Goal: Task Accomplishment & Management: Manage account settings

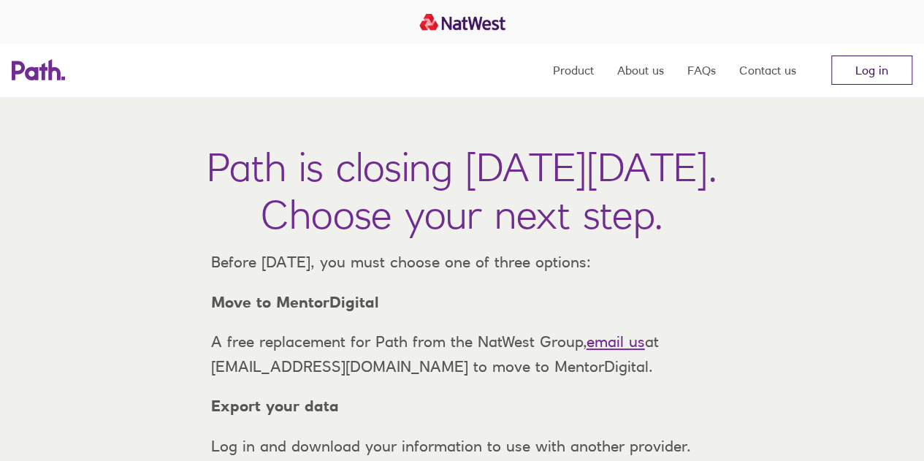
click at [866, 69] on link "Log in" at bounding box center [872, 70] width 81 height 29
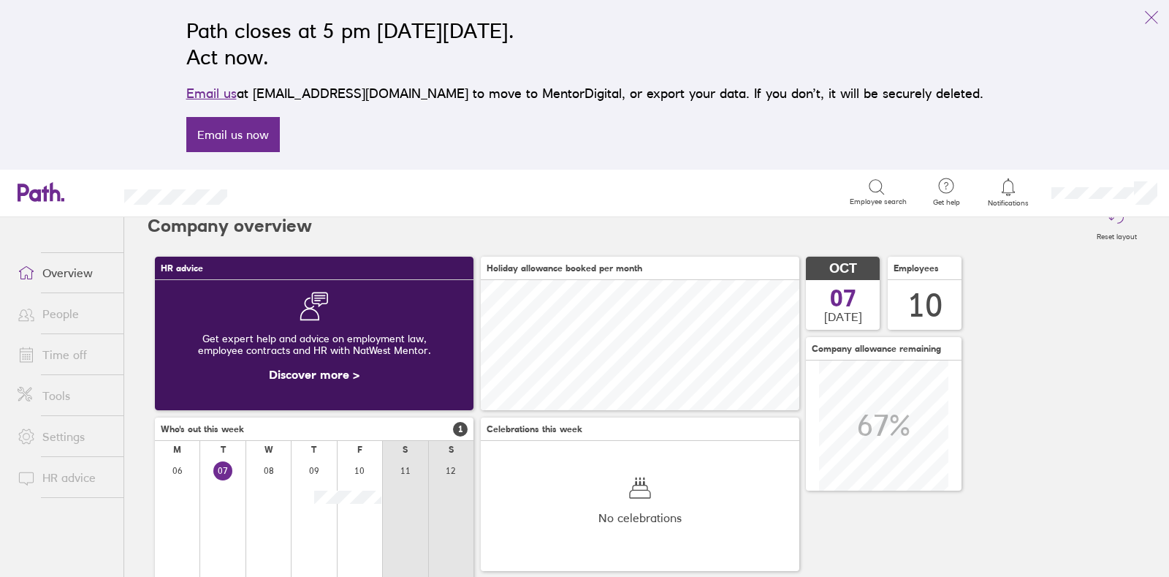
scroll to position [14, 0]
click at [393, 202] on div "Search" at bounding box center [554, 191] width 590 height 23
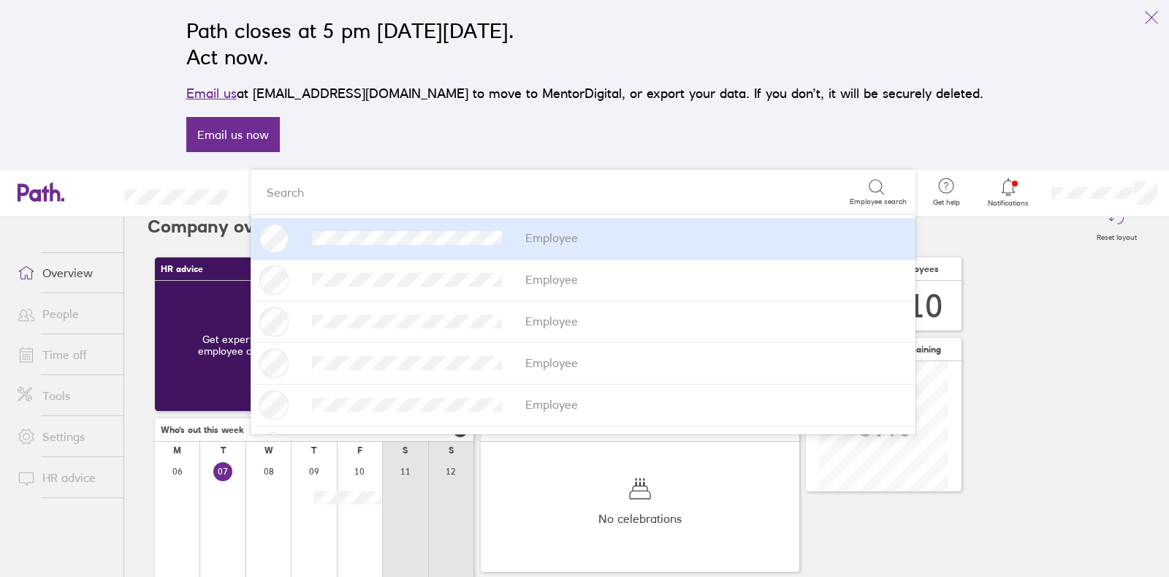
click at [102, 67] on div "Path closes at 5 pm [DATE][DATE]. Act now. Email us at [EMAIL_ADDRESS][DOMAIN_N…" at bounding box center [584, 85] width 1169 height 170
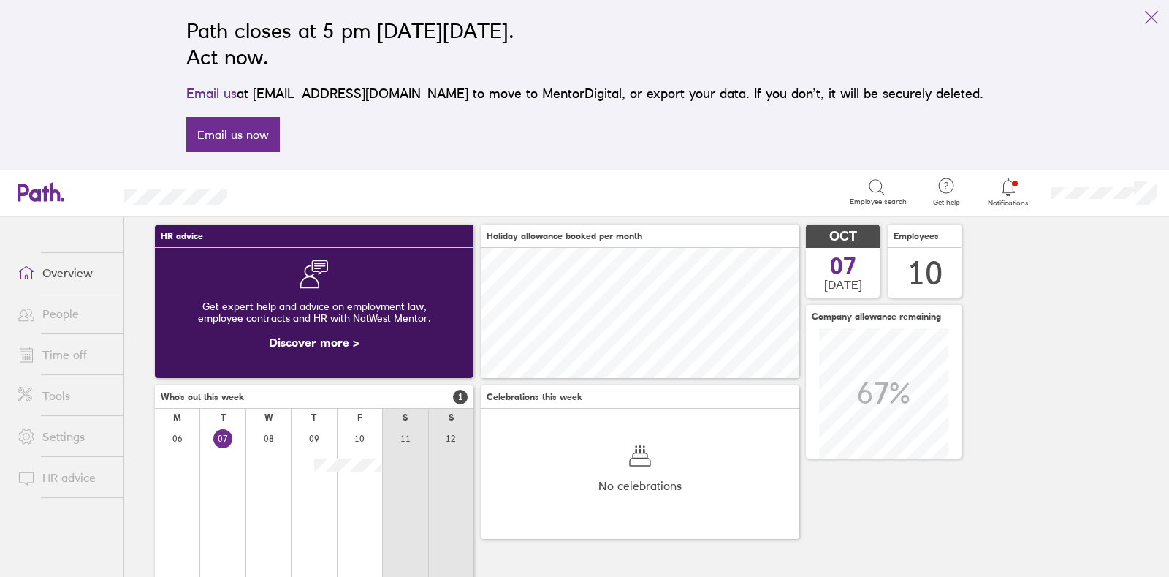
scroll to position [45, 0]
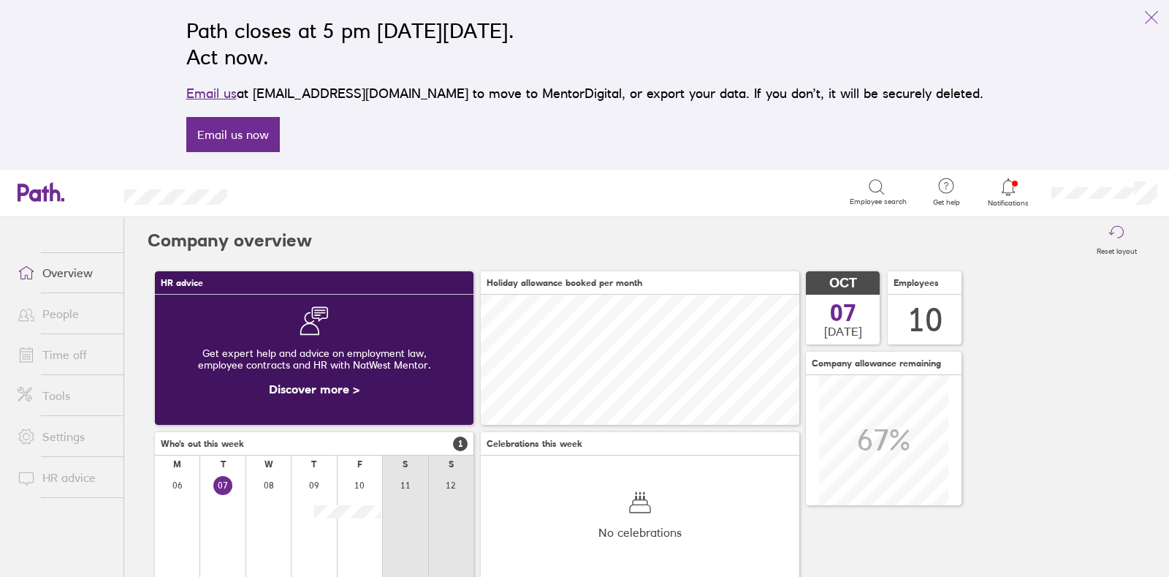
scroll to position [129, 318]
click at [56, 398] on link "Tools" at bounding box center [65, 395] width 118 height 29
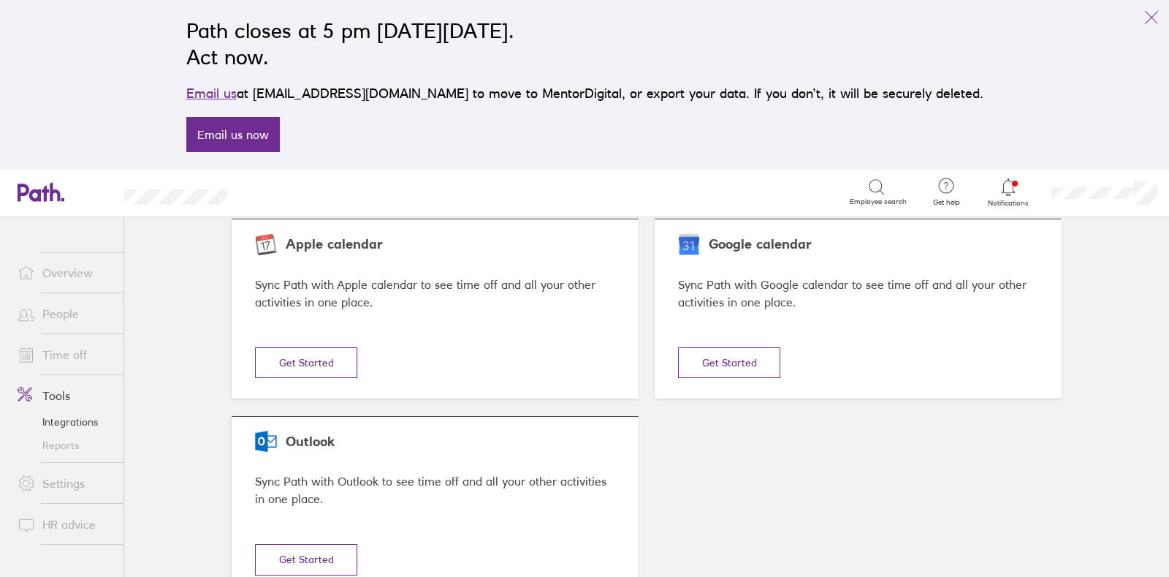
scroll to position [55, 0]
click at [55, 451] on link "Reports" at bounding box center [65, 444] width 118 height 23
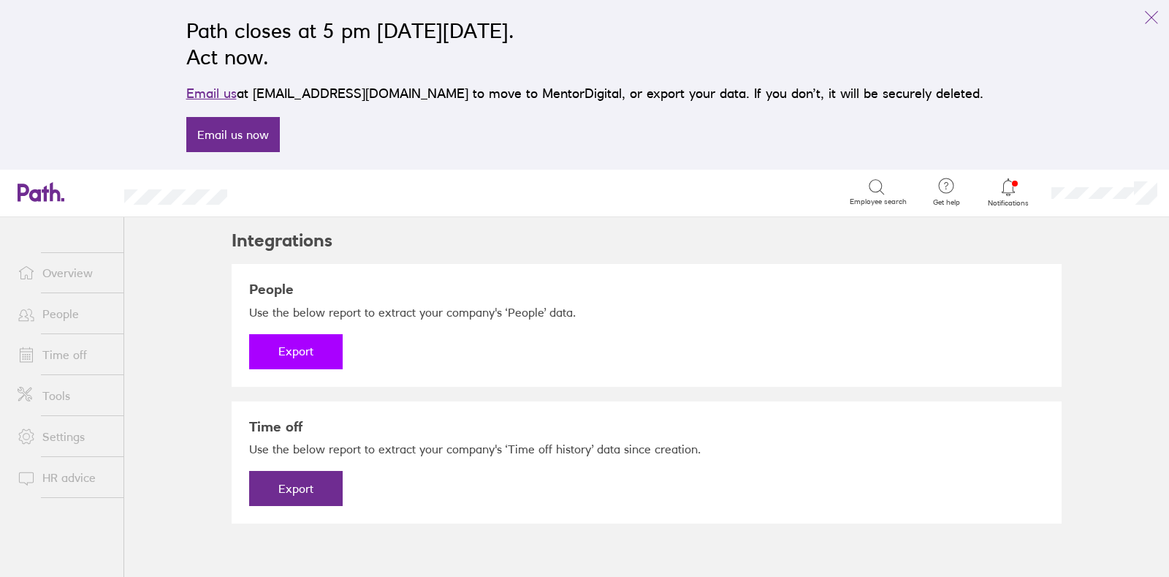
click at [295, 349] on button "Export" at bounding box center [296, 351] width 94 height 35
click at [294, 351] on link "Download" at bounding box center [296, 351] width 94 height 35
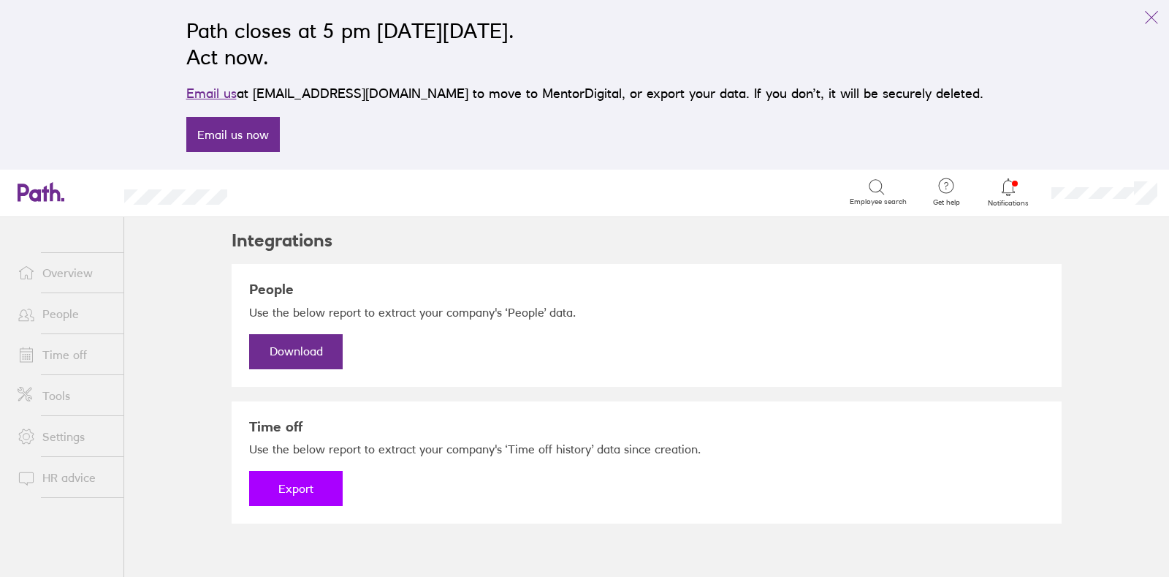
click at [310, 487] on button "Export" at bounding box center [296, 488] width 94 height 35
click at [296, 489] on link "Download" at bounding box center [296, 488] width 94 height 35
click at [70, 350] on link "Time off" at bounding box center [65, 354] width 118 height 29
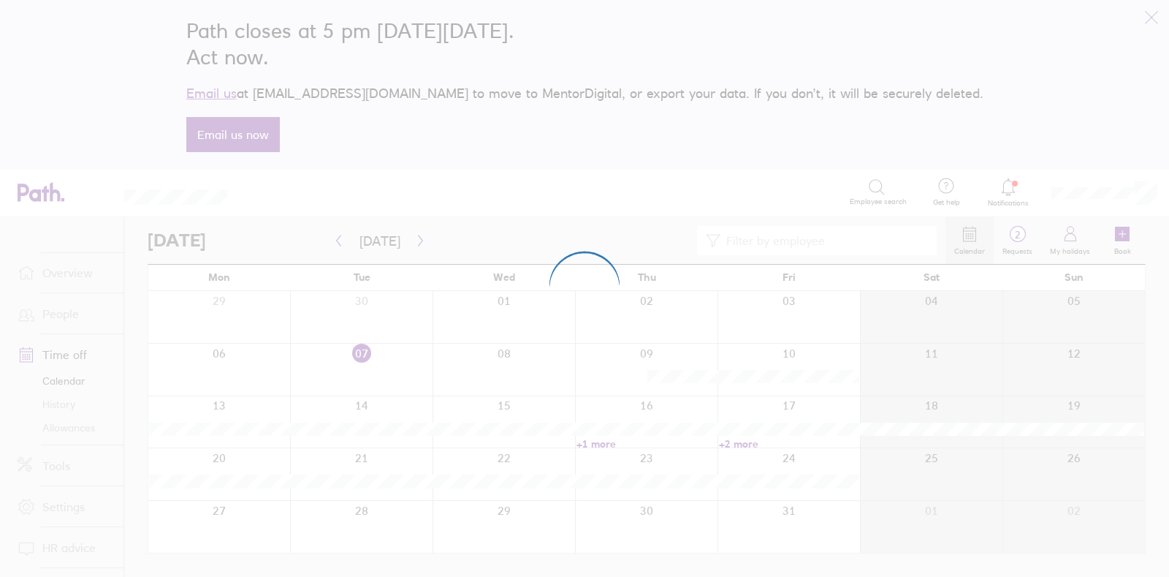
click at [58, 316] on div at bounding box center [584, 288] width 1169 height 577
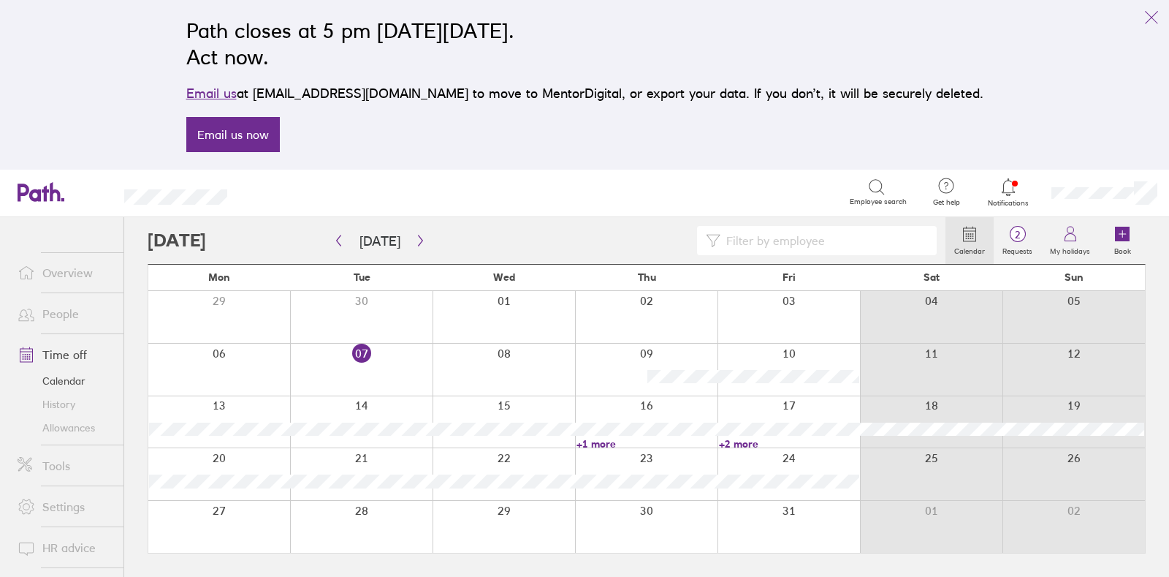
click at [58, 316] on link "People" at bounding box center [65, 313] width 118 height 29
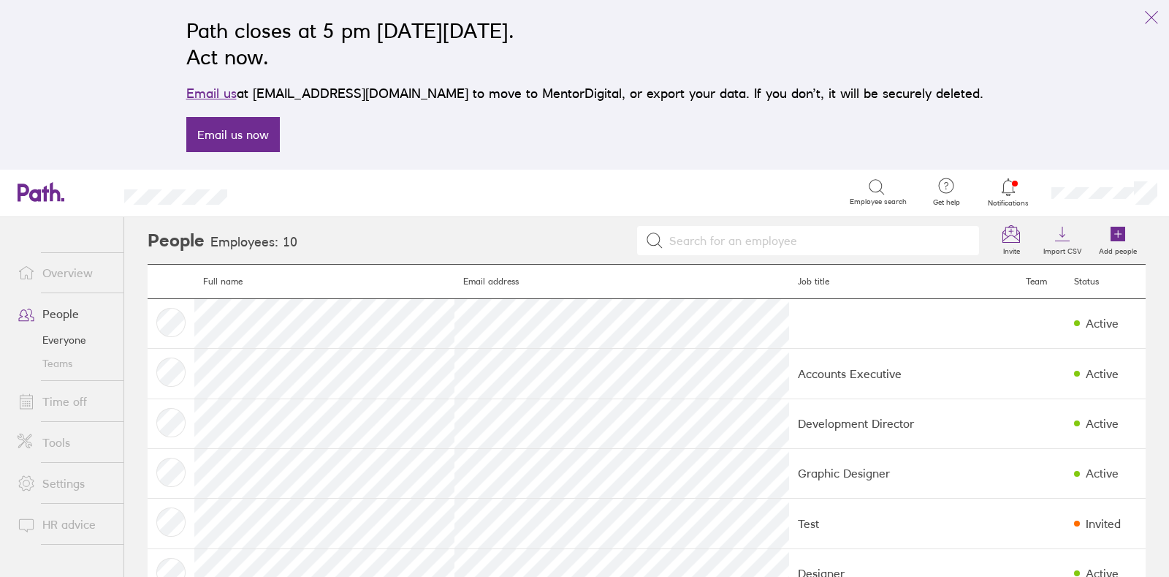
click at [58, 335] on link "Everyone" at bounding box center [65, 339] width 118 height 23
click at [64, 368] on link "Teams" at bounding box center [65, 362] width 118 height 23
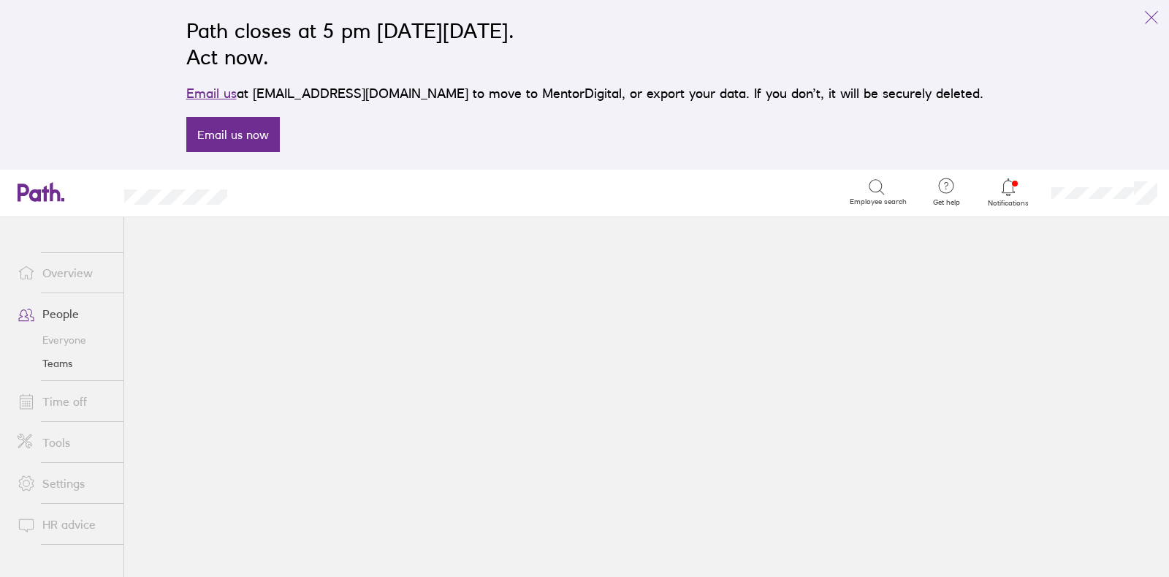
click at [66, 394] on link "Time off" at bounding box center [65, 401] width 118 height 29
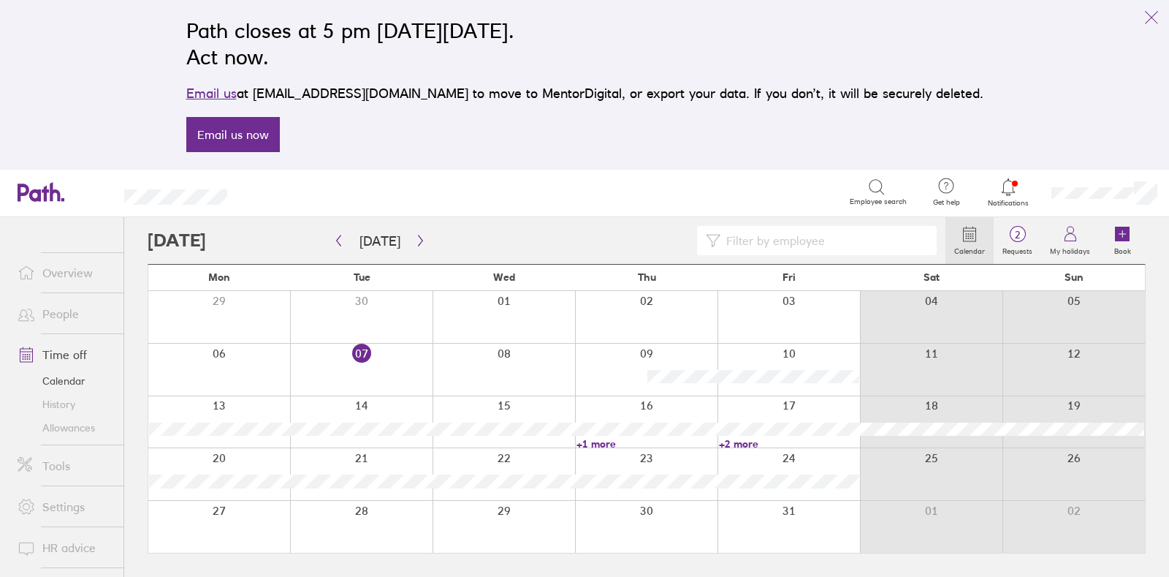
click at [66, 429] on link "Allowances" at bounding box center [65, 427] width 118 height 23
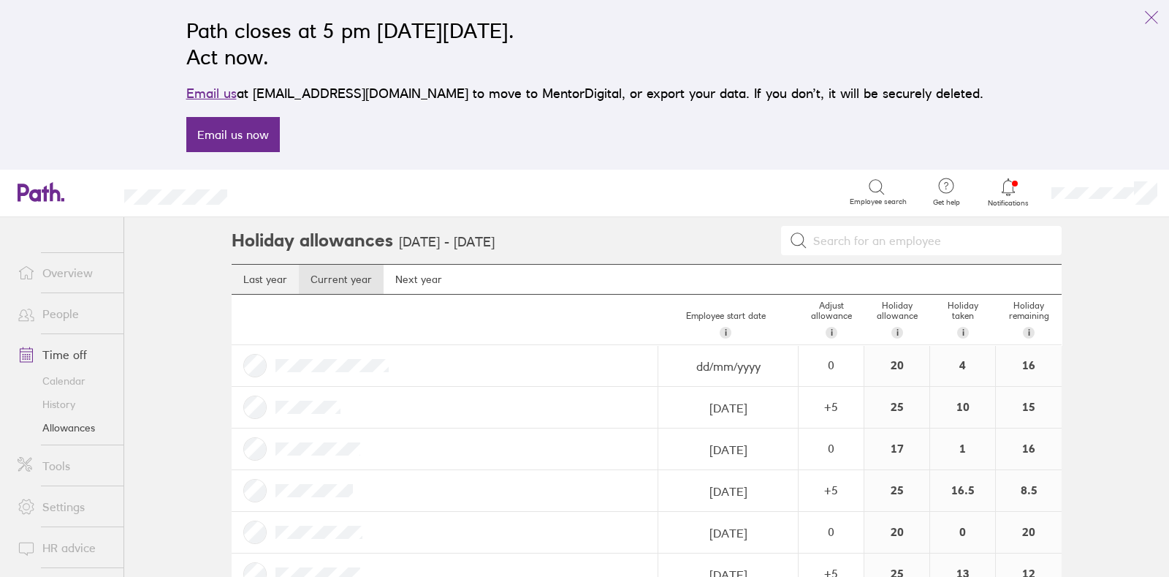
click at [259, 275] on link "Last year" at bounding box center [265, 279] width 67 height 29
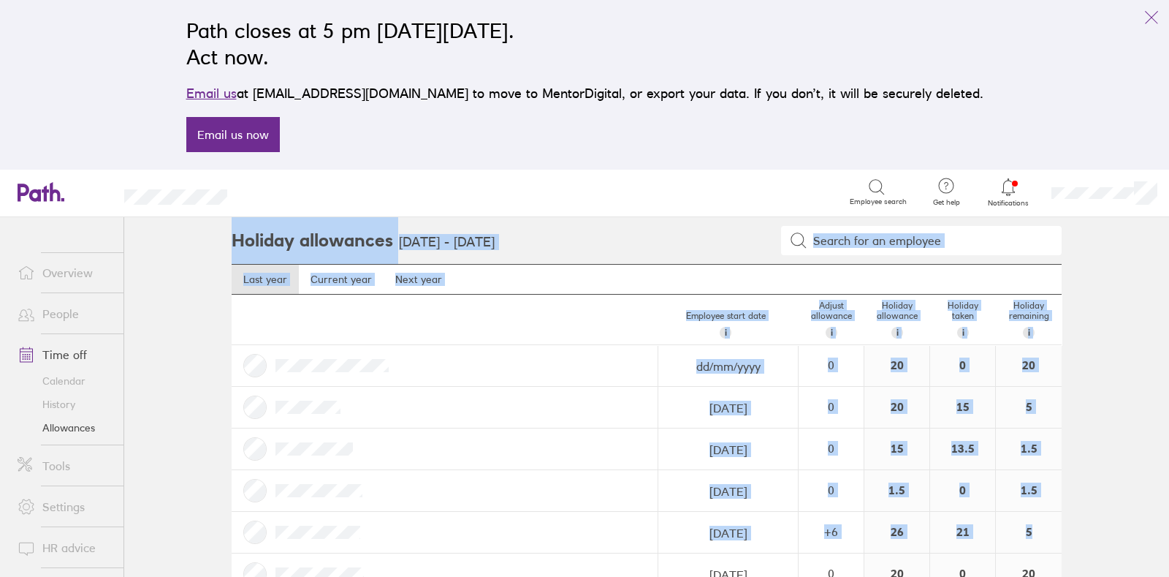
scroll to position [81, 0]
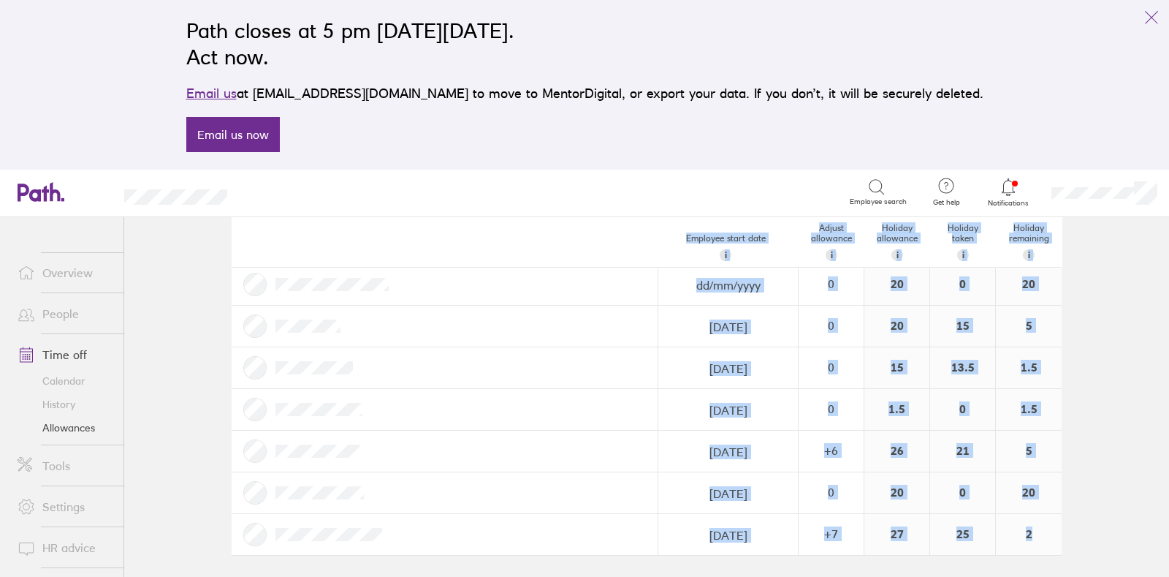
drag, startPoint x: 216, startPoint y: 235, endPoint x: 1041, endPoint y: 532, distance: 877.6
click at [1041, 495] on div "Holiday allowances 1 Jun 2024 - 31 May 2025 Last year Current year Next year Em…" at bounding box center [646, 315] width 877 height 359
copy div "Holiday allowances 1 Jun 2024 - 31 May 2025 Last year Current year Next year Em…"
click at [452, 242] on div "Employee start date i The date this employee started at your company. Used for …" at bounding box center [647, 242] width 830 height 50
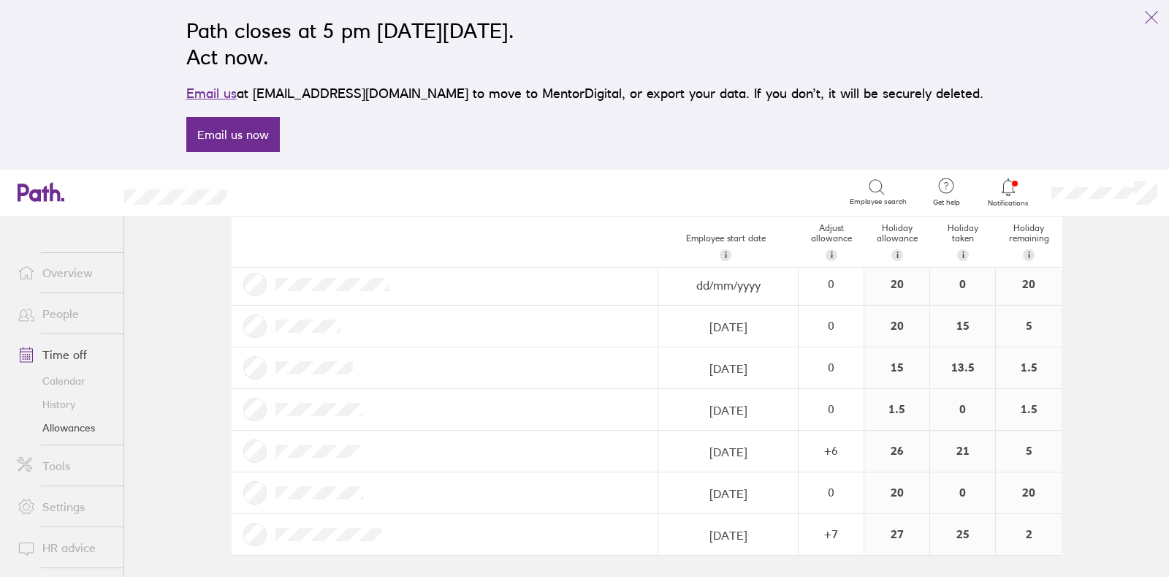
click at [578, 180] on div "Search" at bounding box center [554, 191] width 590 height 23
click at [208, 343] on div "Holiday allowances 1 Jun 2024 - 31 May 2025 Last year Current year Next year Em…" at bounding box center [646, 315] width 877 height 359
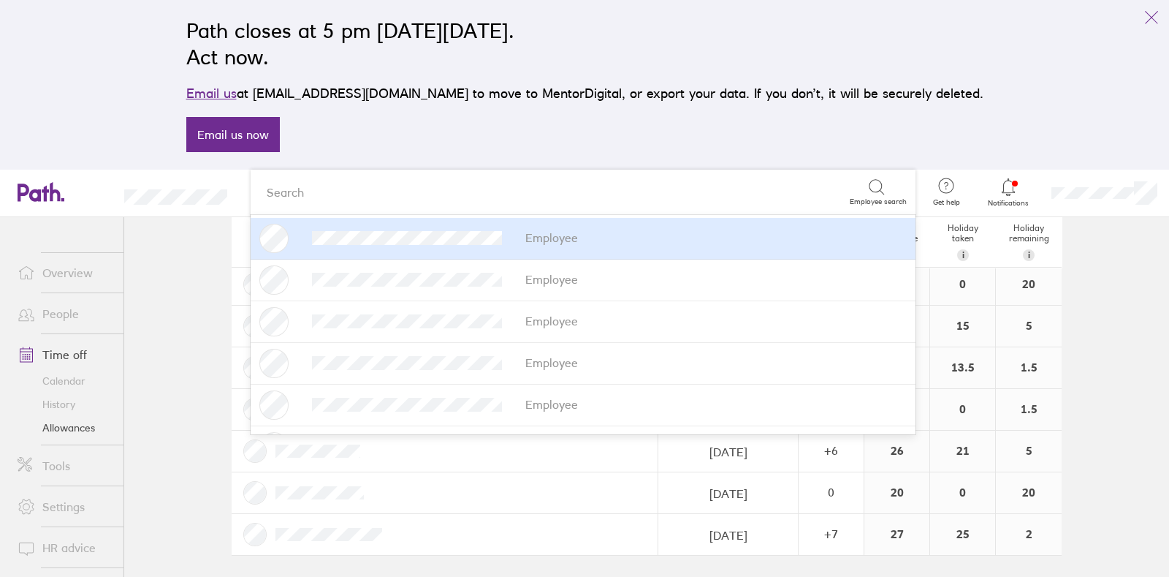
click at [158, 82] on div "Path closes at 5 pm [DATE][DATE]. Act now. Email us at [EMAIL_ADDRESS][DOMAIN_N…" at bounding box center [584, 85] width 1169 height 170
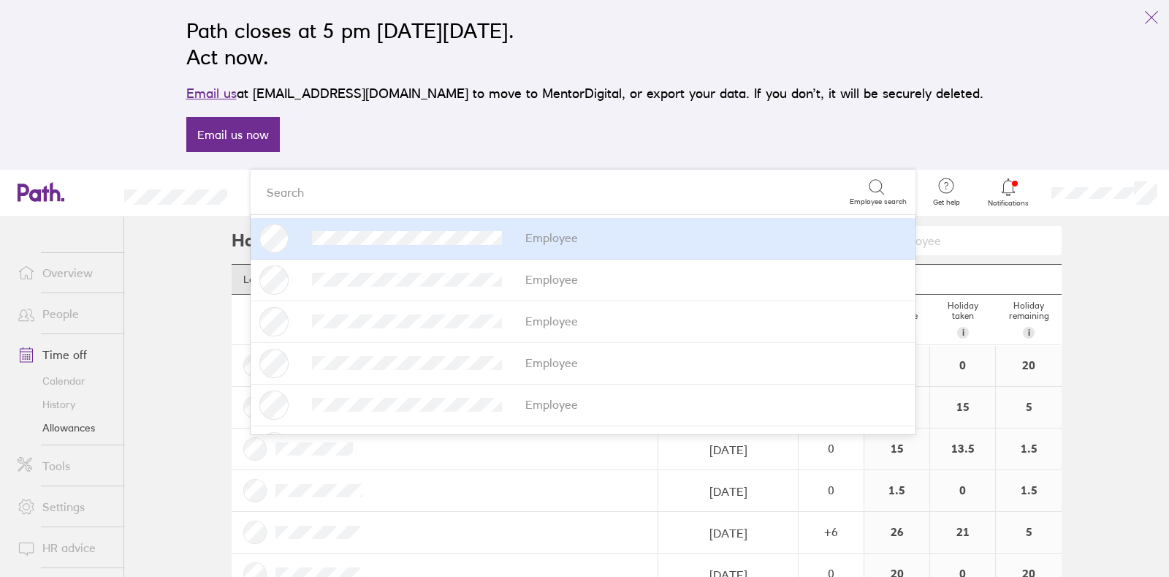
click at [875, 138] on div "Path closes at 5 pm [DATE][DATE]. Act now. Email us at [EMAIL_ADDRESS][DOMAIN_N…" at bounding box center [585, 85] width 821 height 152
click at [767, 146] on div "Path closes at 5 pm [DATE][DATE]. Act now. Email us at [EMAIL_ADDRESS][DOMAIN_N…" at bounding box center [585, 85] width 821 height 152
click at [47, 267] on link "Overview" at bounding box center [65, 272] width 118 height 29
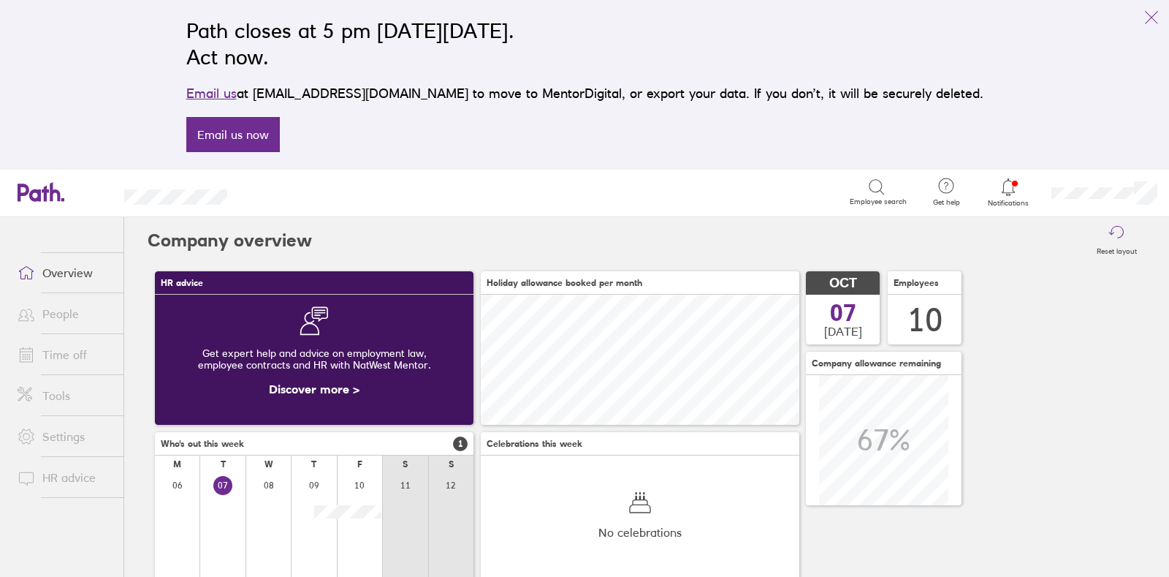
scroll to position [129, 318]
click at [55, 357] on link "Time off" at bounding box center [65, 354] width 118 height 29
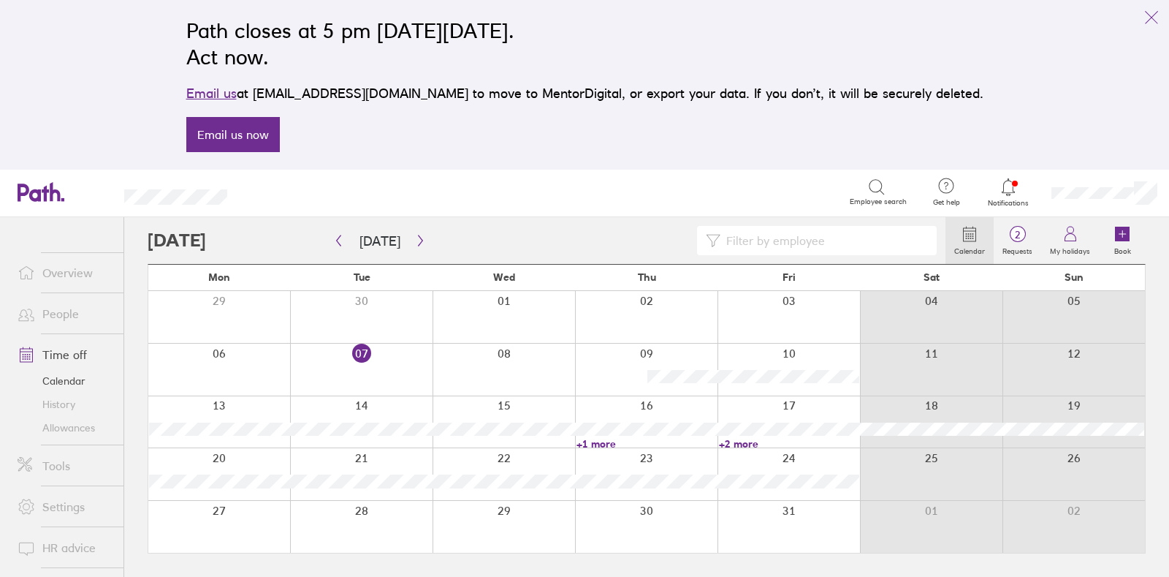
click at [71, 429] on link "Allowances" at bounding box center [65, 427] width 118 height 23
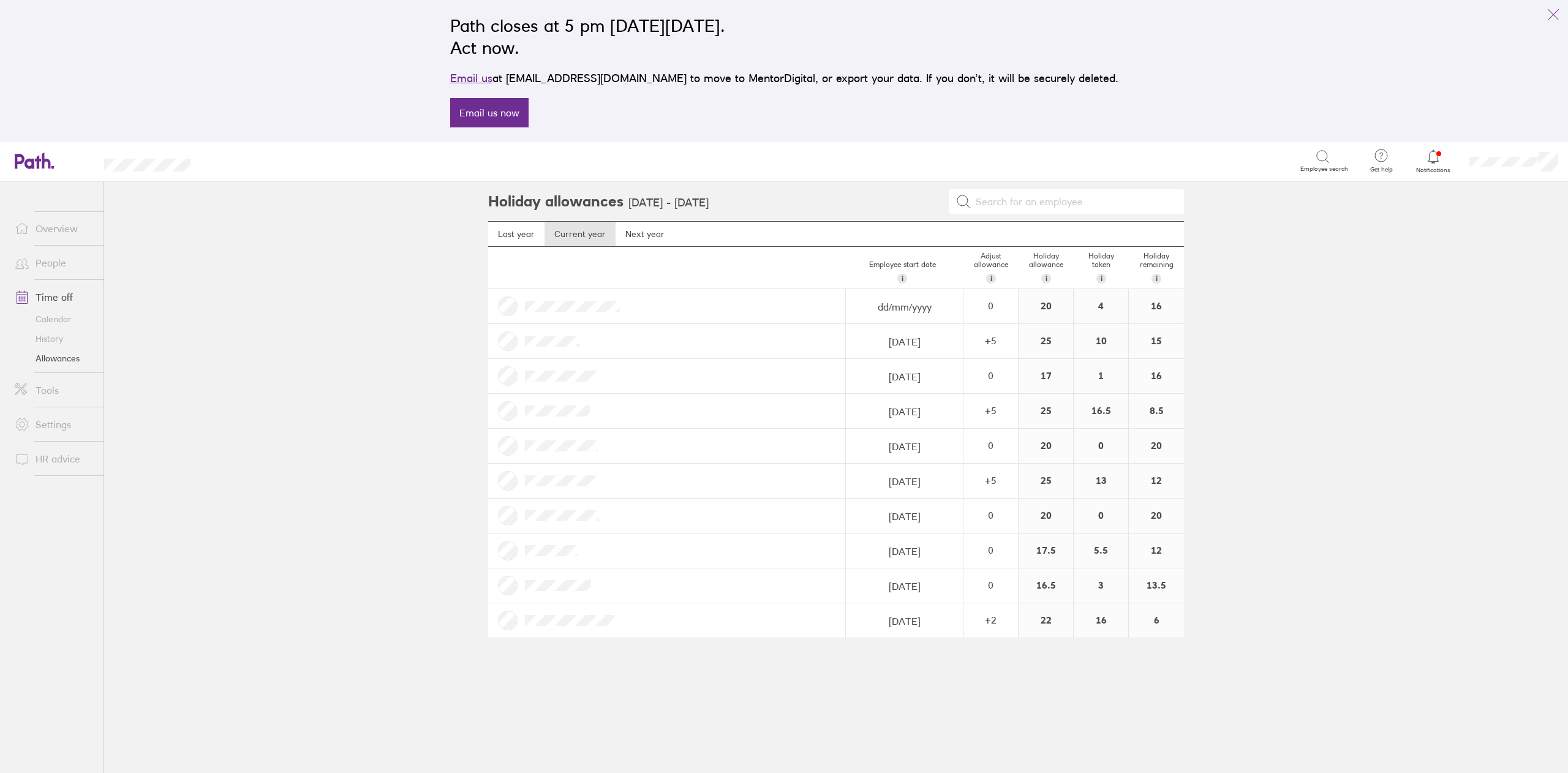
drag, startPoint x: 686, startPoint y: 6, endPoint x: 337, endPoint y: 426, distance: 546.1
click at [337, 426] on main "Holiday allowances 1 Jun 2025 - 31 May 2026 Last year Current year Next year Em…" at bounding box center [836, 477] width 1463 height 591
click at [515, 234] on link "Last year" at bounding box center [515, 234] width 56 height 24
